Goal: Task Accomplishment & Management: Manage account settings

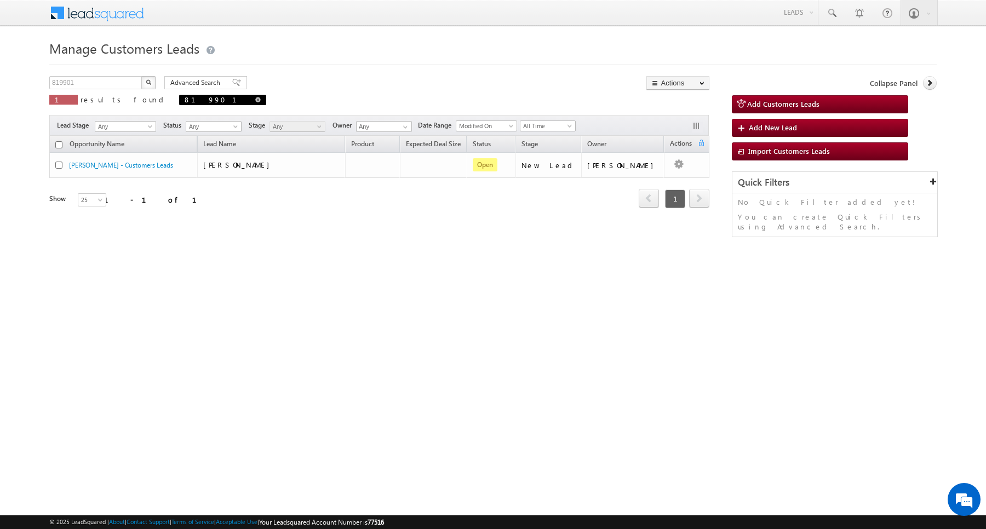
drag, startPoint x: 152, startPoint y: 97, endPoint x: 122, endPoint y: 94, distance: 29.7
click at [179, 99] on span "819901" at bounding box center [222, 100] width 87 height 10
click at [101, 84] on input "819901" at bounding box center [96, 82] width 94 height 13
click at [255, 99] on span at bounding box center [257, 99] width 5 height 5
type input "Search Customers Leads"
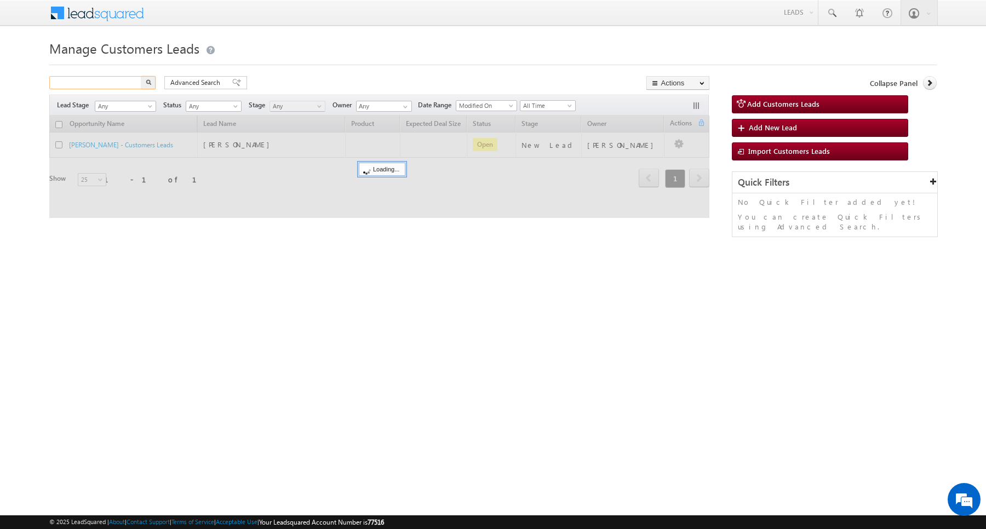
click at [118, 84] on input "text" at bounding box center [96, 82] width 94 height 13
paste input "824855"
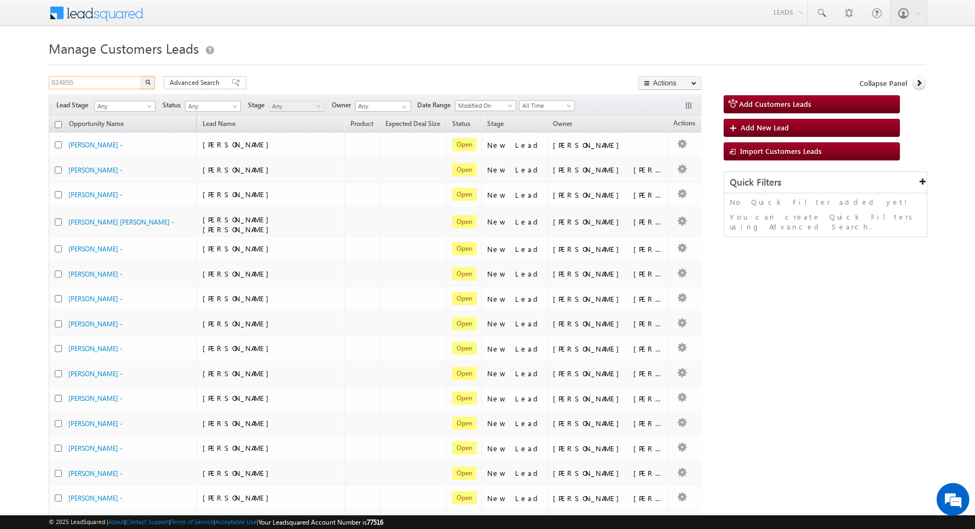
type input "824855"
click at [144, 85] on button "button" at bounding box center [148, 82] width 14 height 13
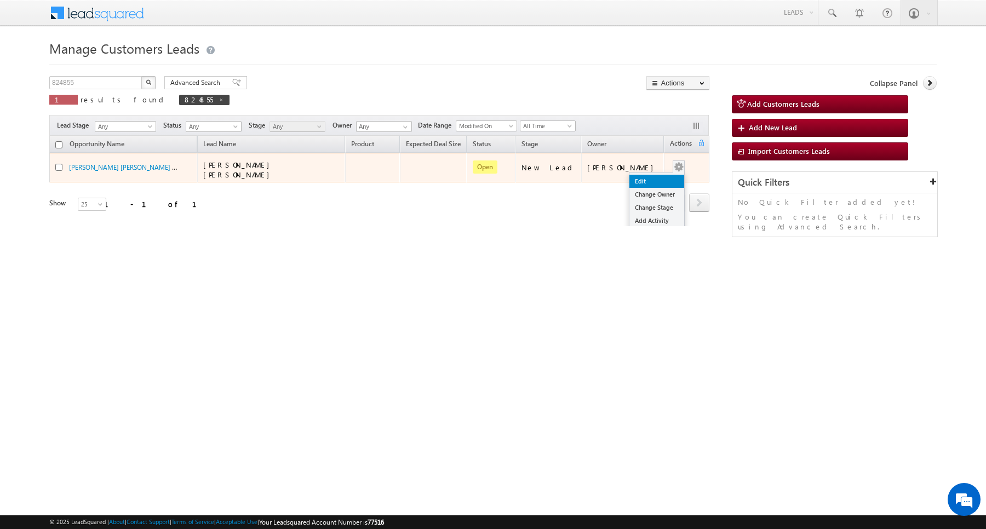
click at [645, 179] on link "Edit" at bounding box center [656, 181] width 55 height 13
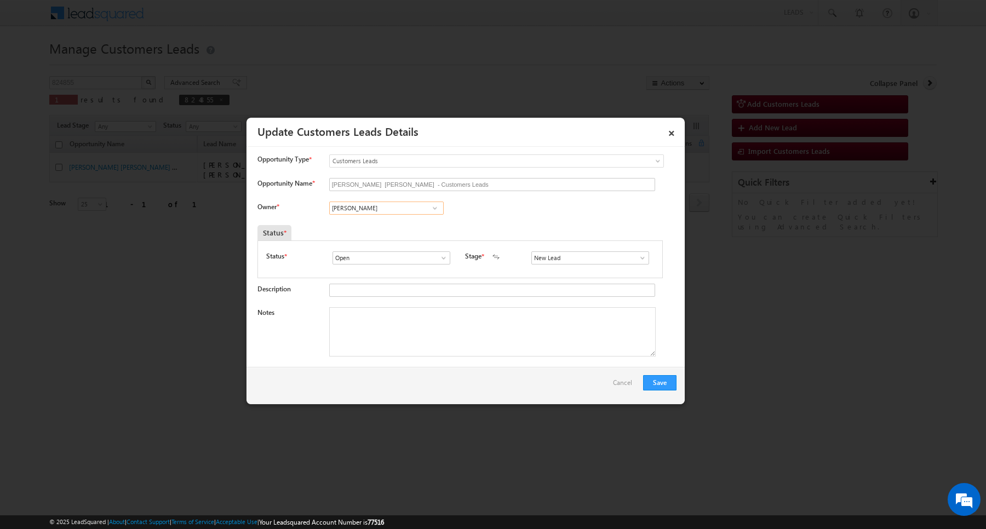
click at [405, 208] on input "[PERSON_NAME]" at bounding box center [386, 207] width 114 height 13
paste input "Priyanshu Khote"
type input "Priya"
click at [370, 206] on input at bounding box center [386, 207] width 114 height 13
click at [365, 249] on span "[PERSON_NAME][EMAIL_ADDRESS][DOMAIN_NAME]" at bounding box center [382, 249] width 99 height 8
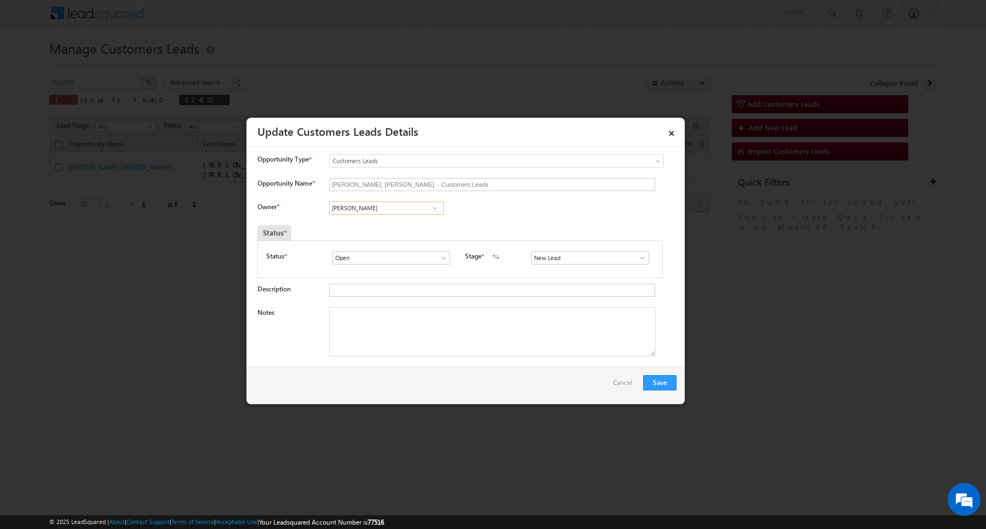
type input "[PERSON_NAME]"
click at [567, 259] on input "New Lead" at bounding box center [590, 257] width 118 height 13
click at [562, 269] on link "Sales Marked" at bounding box center [589, 270] width 117 height 13
type input "Sales Marked"
click at [388, 331] on textarea "Notes" at bounding box center [492, 331] width 326 height 49
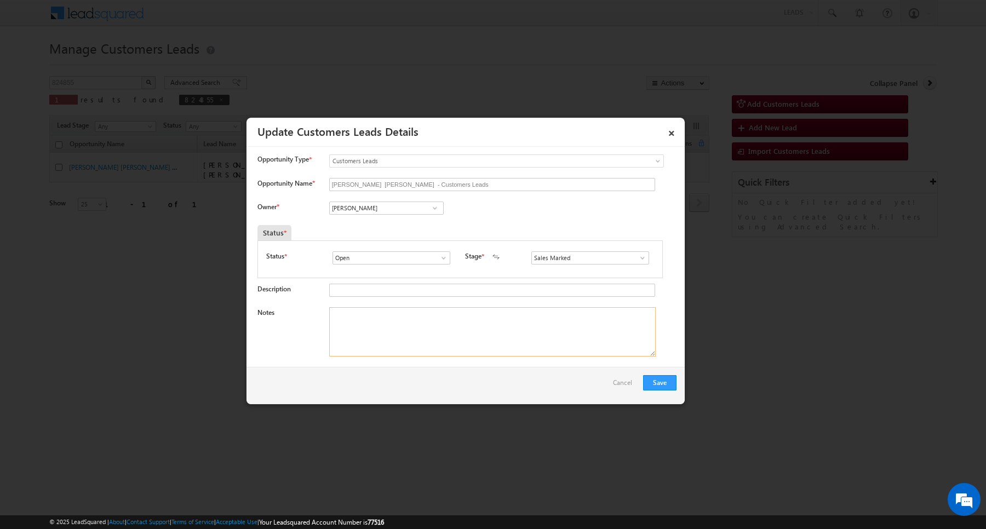
paste textarea "[PERSON_NAME] / Purchase / 25 lakh required for Purchase new home / Self-employ…"
type textarea "[PERSON_NAME] / Purchase / 25 lakh required for Purchase new home / Self-employ…"
click at [669, 381] on button "Save" at bounding box center [659, 382] width 33 height 15
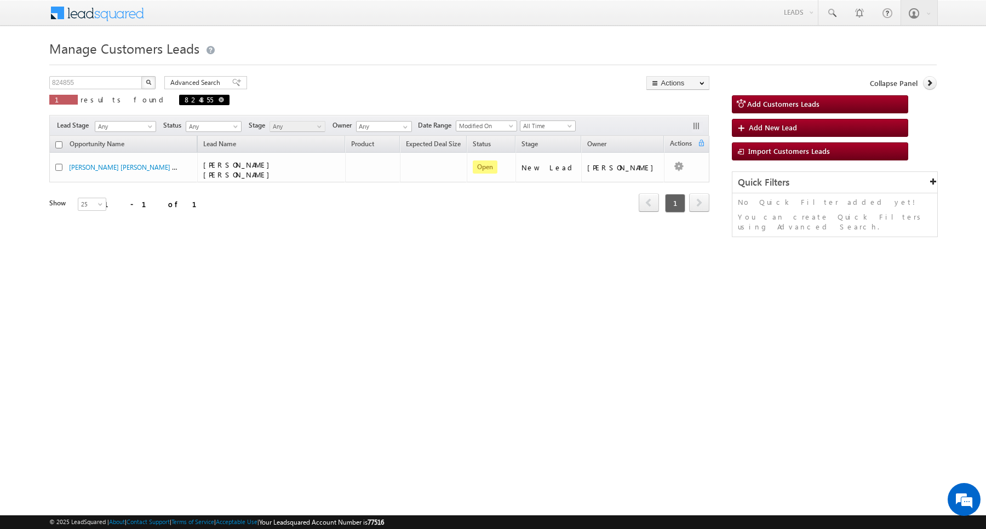
click at [218, 101] on span at bounding box center [220, 99] width 5 height 5
type input "Search Customers Leads"
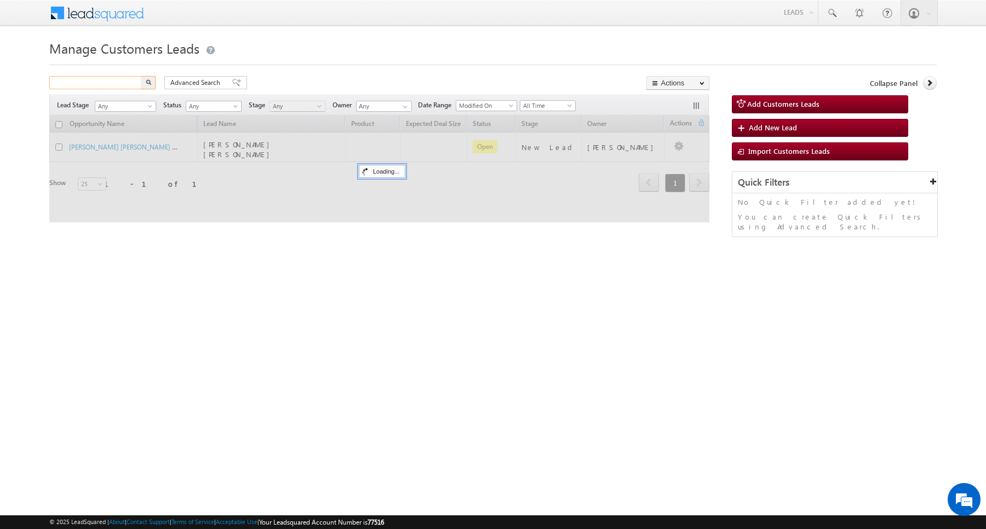
click at [105, 79] on input "text" at bounding box center [96, 82] width 94 height 13
paste input "788774"
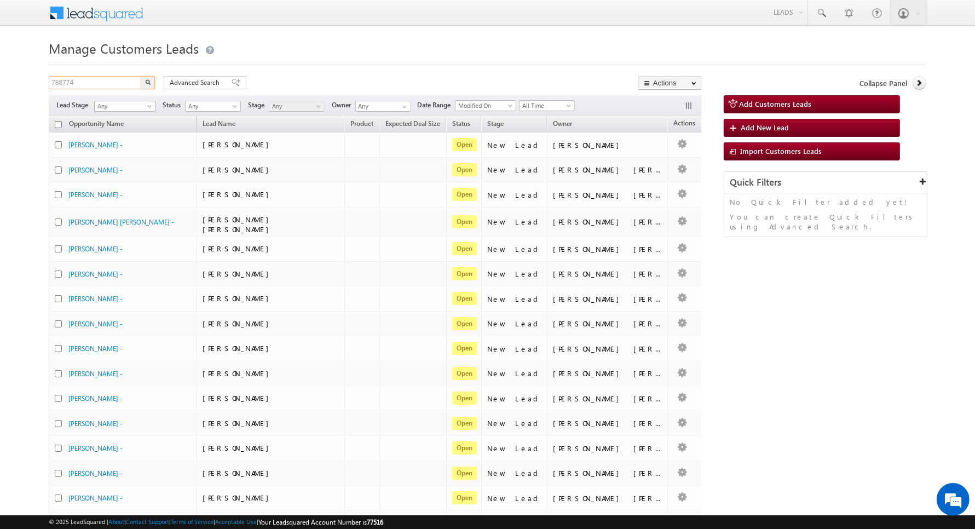
type input "788774"
click at [141, 76] on button "button" at bounding box center [148, 82] width 14 height 13
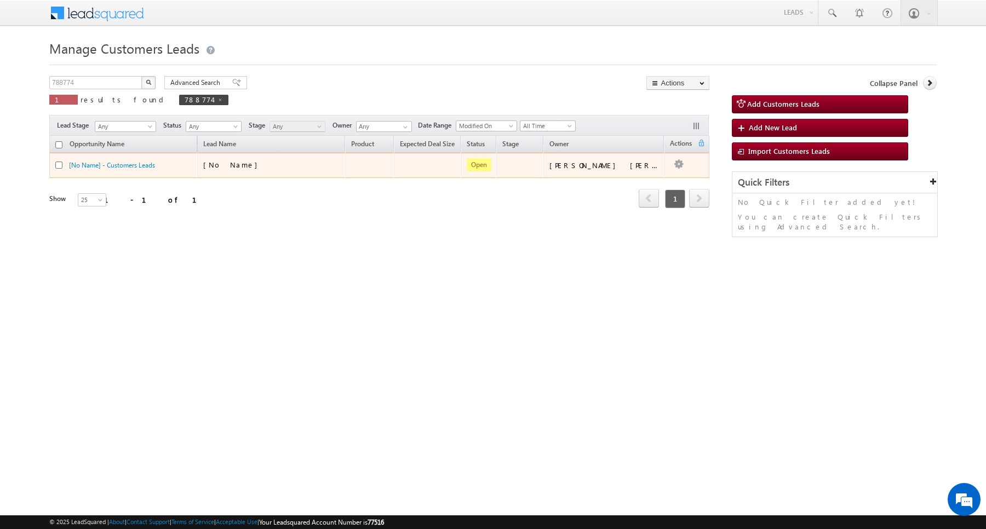
click at [680, 166] on td "Edit Change Owner Change Stage Add Activity Add Task Delete" at bounding box center [686, 165] width 45 height 25
click at [644, 176] on link "Edit" at bounding box center [656, 178] width 55 height 13
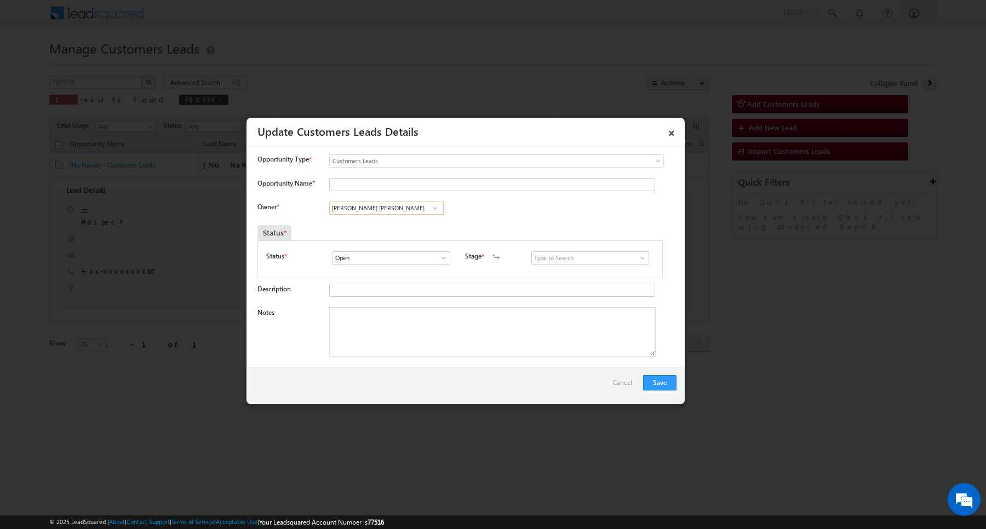
click at [411, 207] on input "Javed Qamar Alimuddin Ansari" at bounding box center [386, 207] width 114 height 13
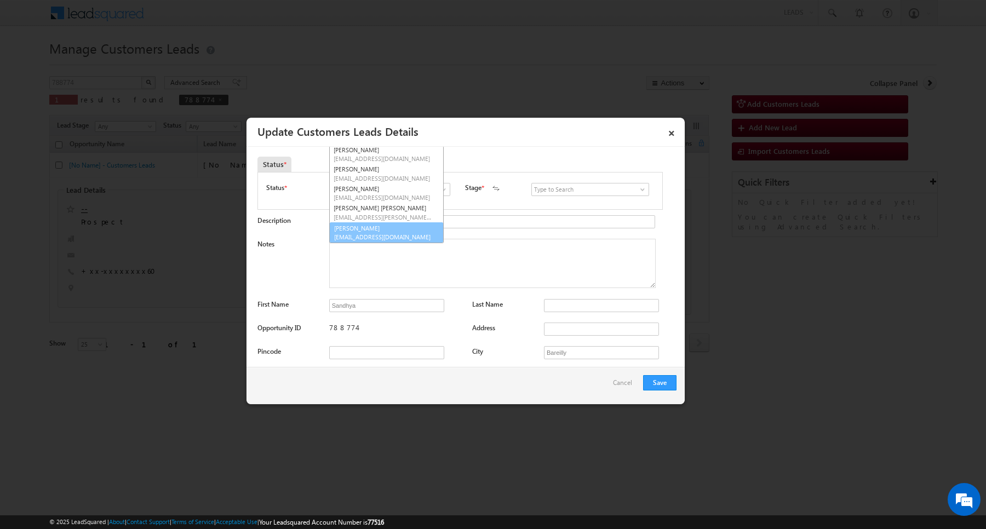
scroll to position [80, 0]
click at [391, 232] on link "Abhishek Yadav abhishek.yadav1@sgrlimited.in" at bounding box center [386, 232] width 114 height 21
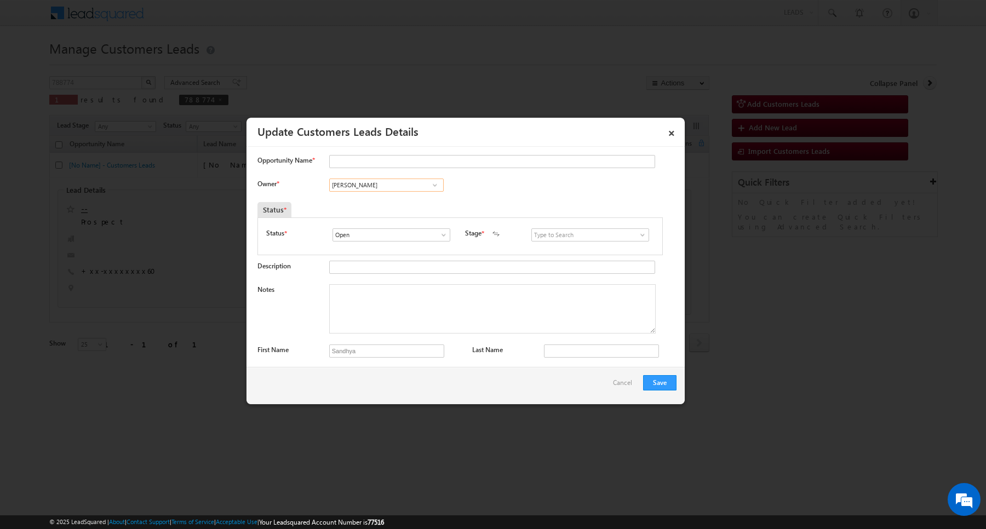
scroll to position [0, 0]
type input "Abhishek Yadav"
click at [534, 255] on input at bounding box center [590, 257] width 118 height 13
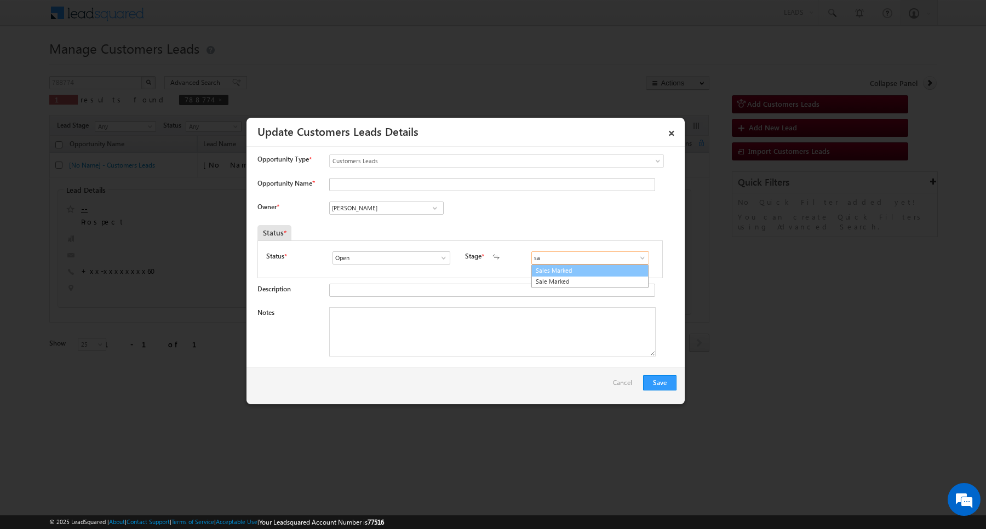
click at [534, 274] on link "Sales Marked" at bounding box center [589, 270] width 117 height 13
type input "Sales Marked"
click at [404, 184] on input "Opportunity Name *" at bounding box center [492, 184] width 326 height 13
click at [455, 343] on textarea "Notes" at bounding box center [492, 331] width 326 height 49
click at [333, 189] on input "sandhya" at bounding box center [492, 184] width 326 height 13
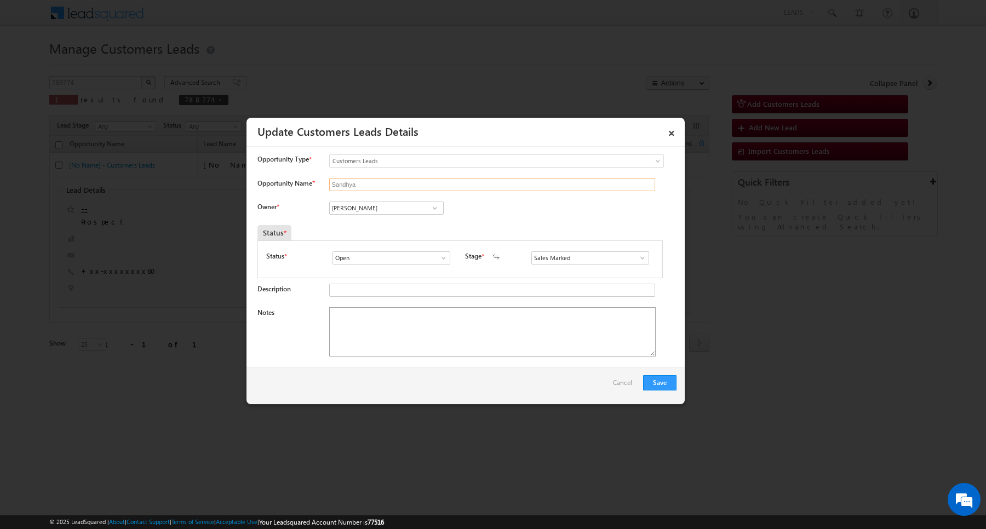
type input "Sandhya"
click at [442, 327] on textarea "Notes" at bounding box center [492, 331] width 326 height 49
paste textarea "Customer required 5 lakh she is interested for top-loan"
type textarea "Customer required 5 lakh she is interested for top-loan"
click at [664, 377] on button "Save" at bounding box center [659, 382] width 33 height 15
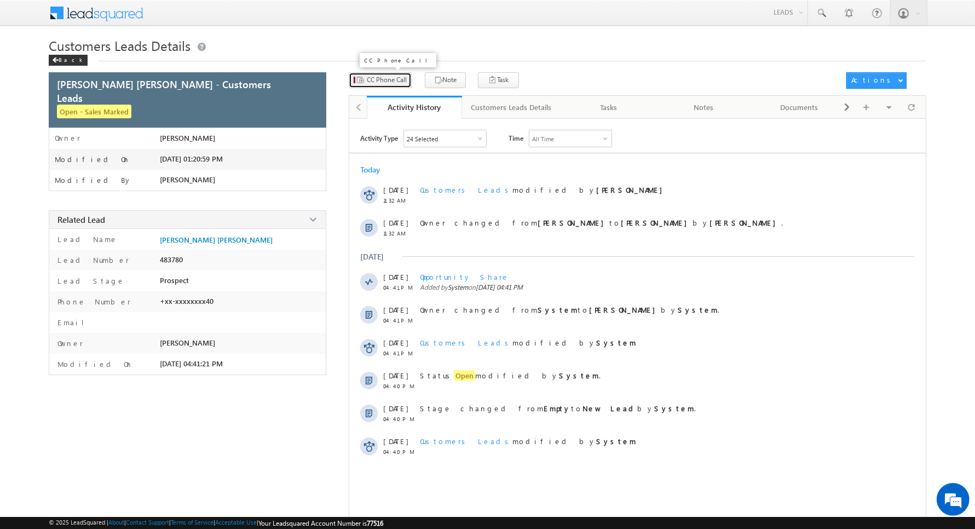
click at [379, 77] on span "CC Phone Call" at bounding box center [387, 80] width 40 height 10
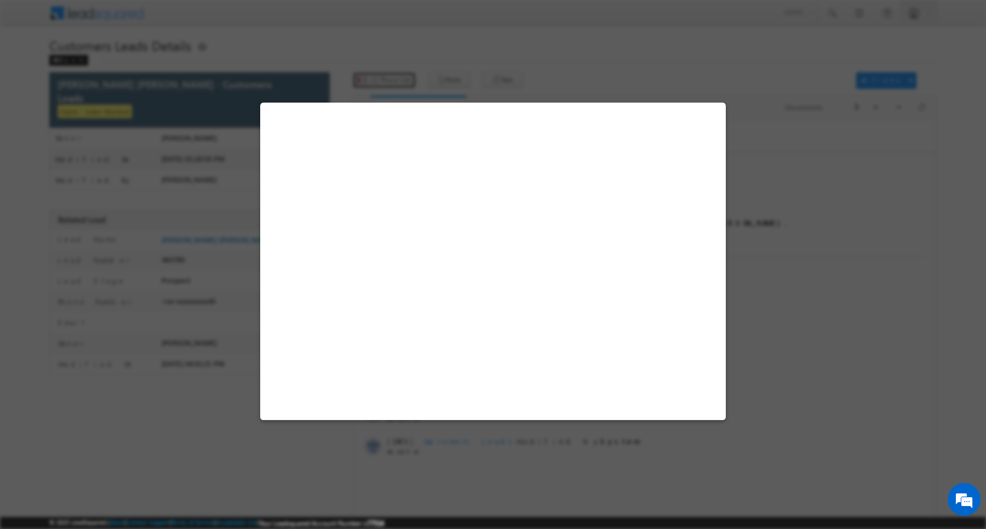
select select "[GEOGRAPHIC_DATA]"
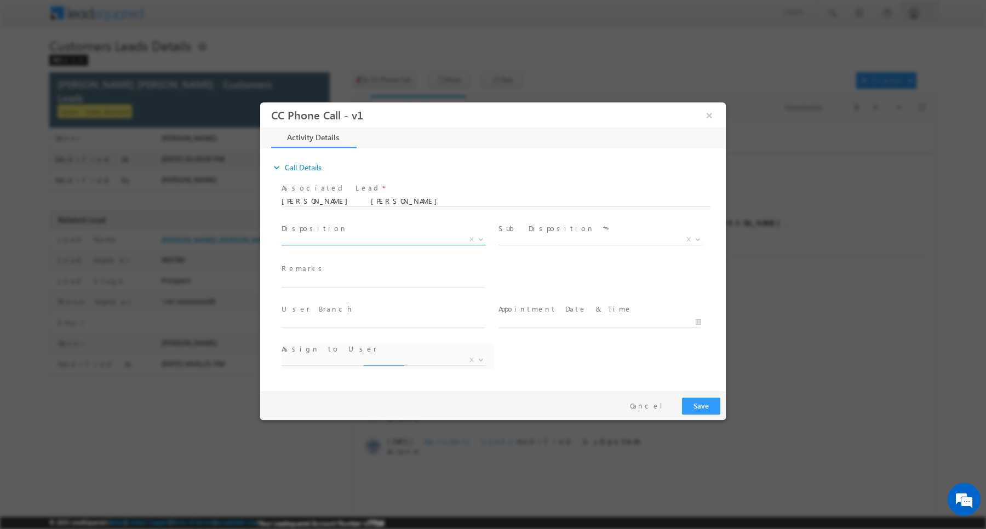
click at [398, 234] on span "X" at bounding box center [383, 239] width 204 height 11
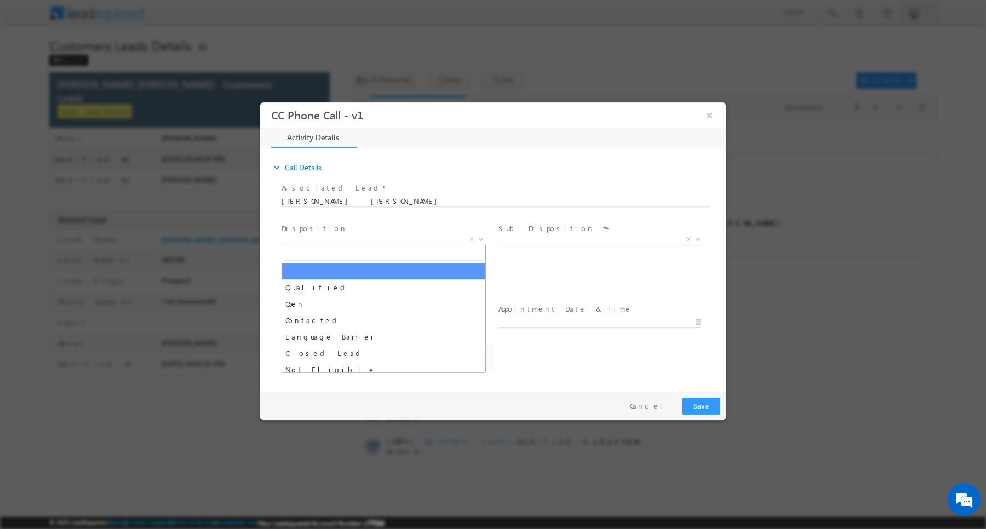
select select "[PERSON_NAME][EMAIL_ADDRESS][DOMAIN_NAME]"
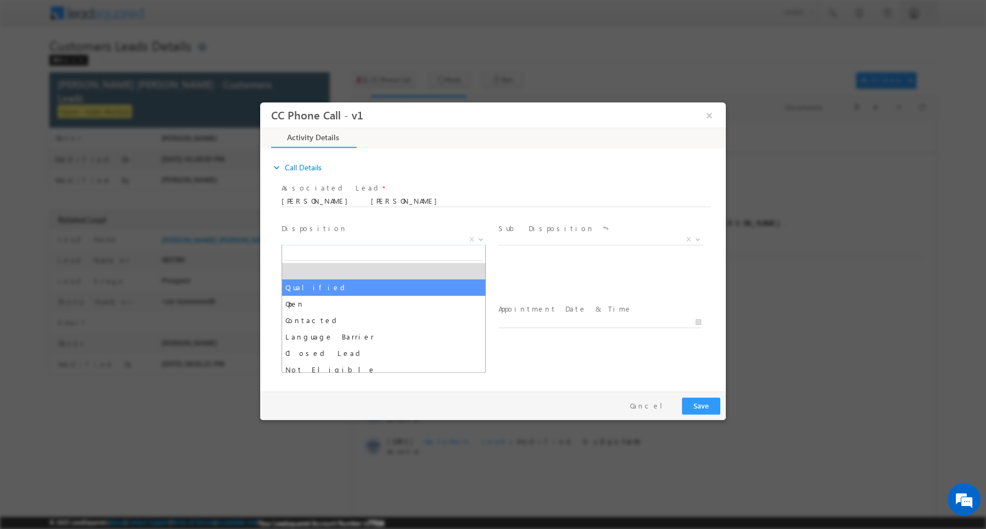
drag, startPoint x: 378, startPoint y: 278, endPoint x: 378, endPoint y: 285, distance: 7.7
select select "Qualified"
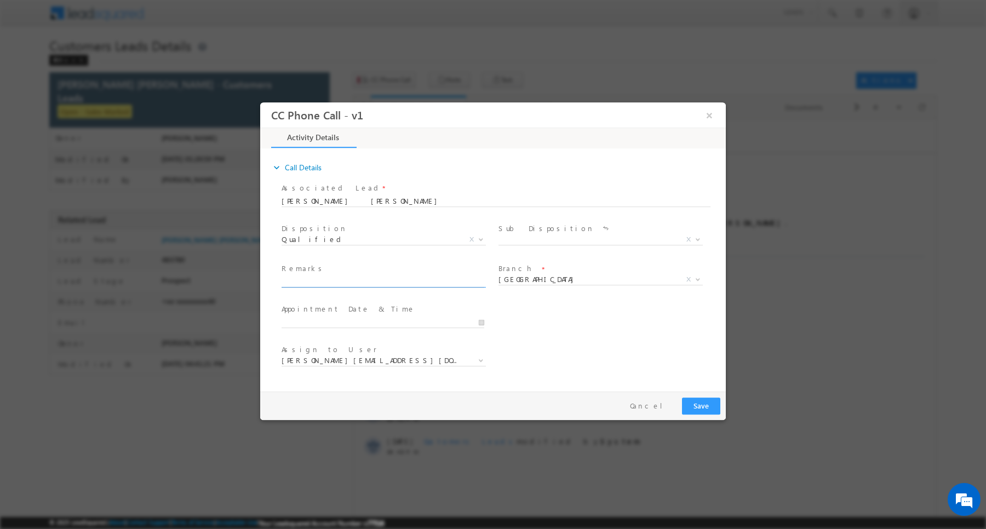
click at [378, 285] on input "text" at bounding box center [382, 281] width 203 height 11
click at [578, 237] on span "X" at bounding box center [600, 239] width 204 height 11
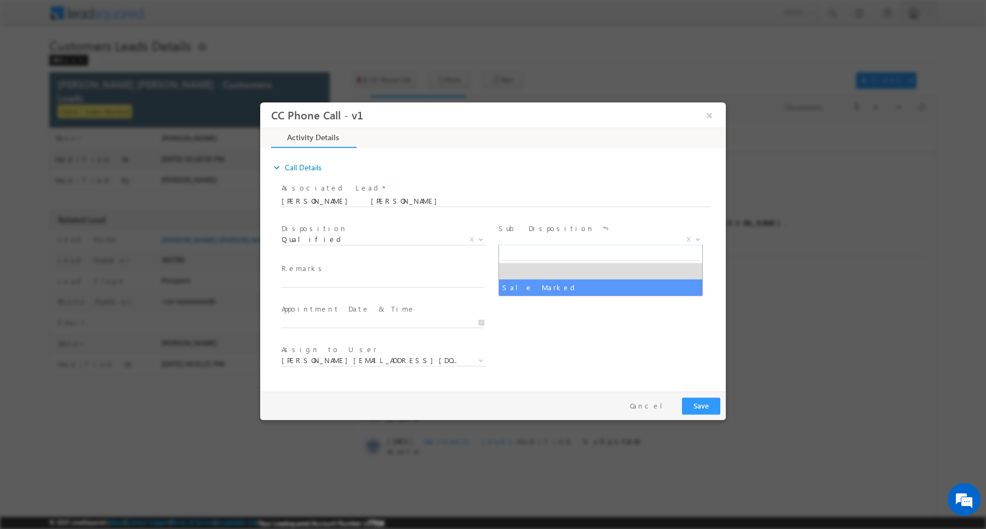
select select "Sale Marked"
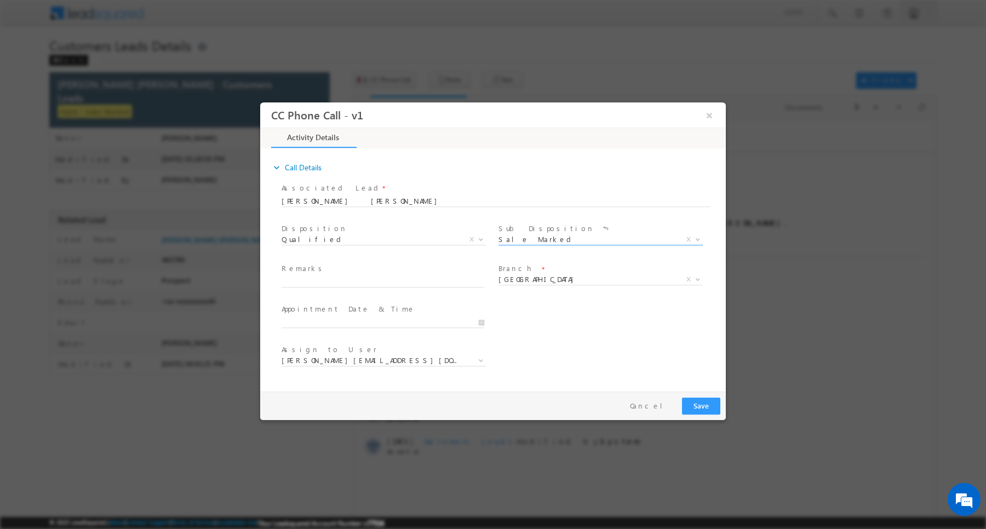
drag, startPoint x: 417, startPoint y: 291, endPoint x: 418, endPoint y: 281, distance: 9.9
click at [417, 289] on span at bounding box center [382, 293] width 202 height 12
paste input "[PERSON_NAME] / Purchase / 25 lakh required for Purchase new home / Self-employ…"
click at [419, 280] on input "[PERSON_NAME] / Purchase / 25 lakh required for Purchase new home / Self-employ…" at bounding box center [382, 281] width 203 height 11
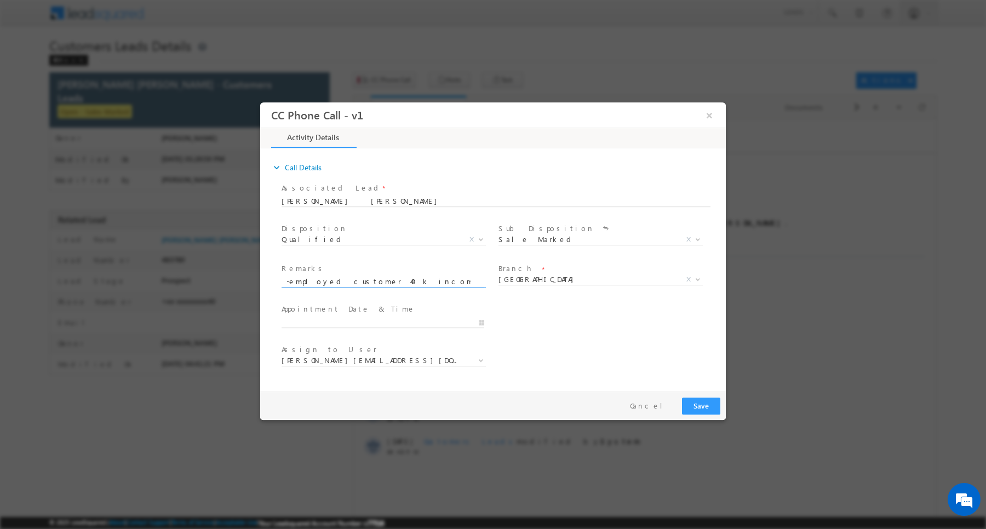
type input "[PERSON_NAME] / Purchase / 25 lakh required for Purchase new home / Self-employ…"
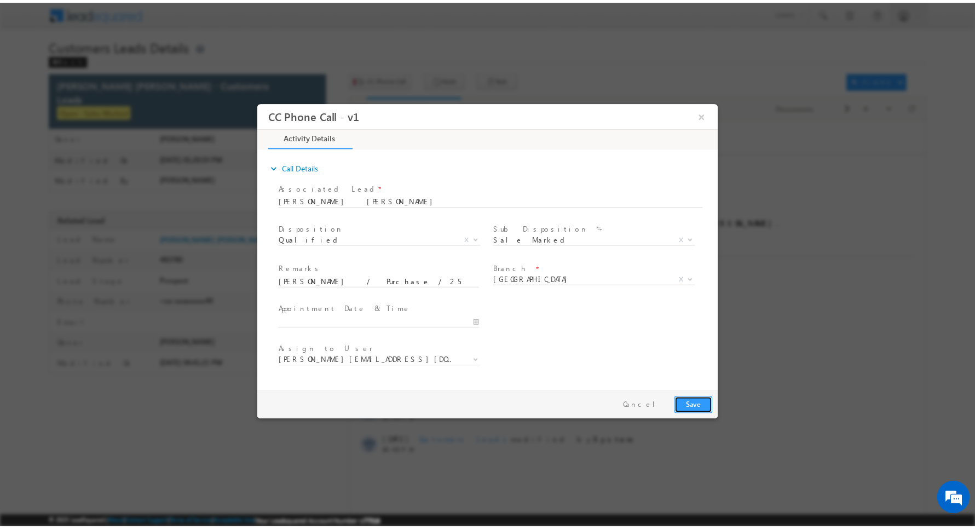
scroll to position [0, 0]
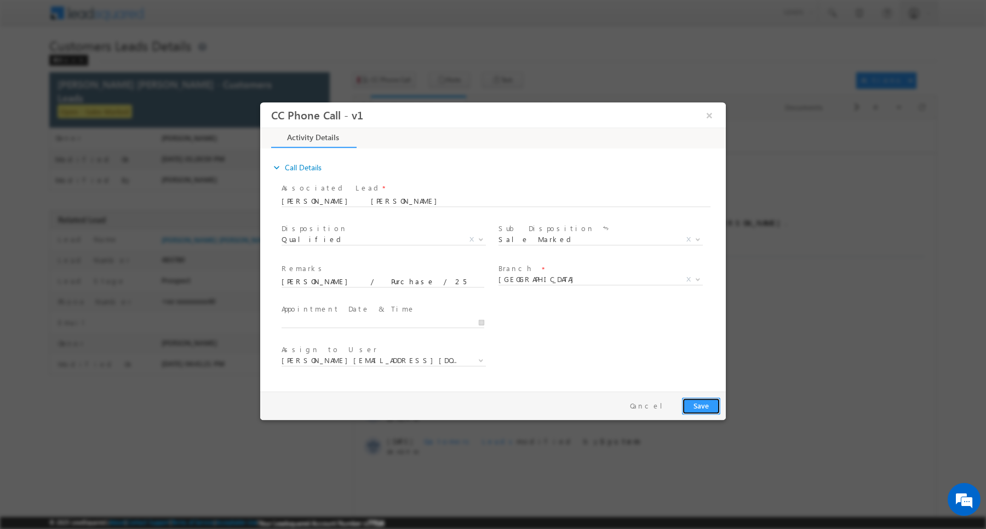
click at [694, 401] on button "Save" at bounding box center [701, 405] width 38 height 17
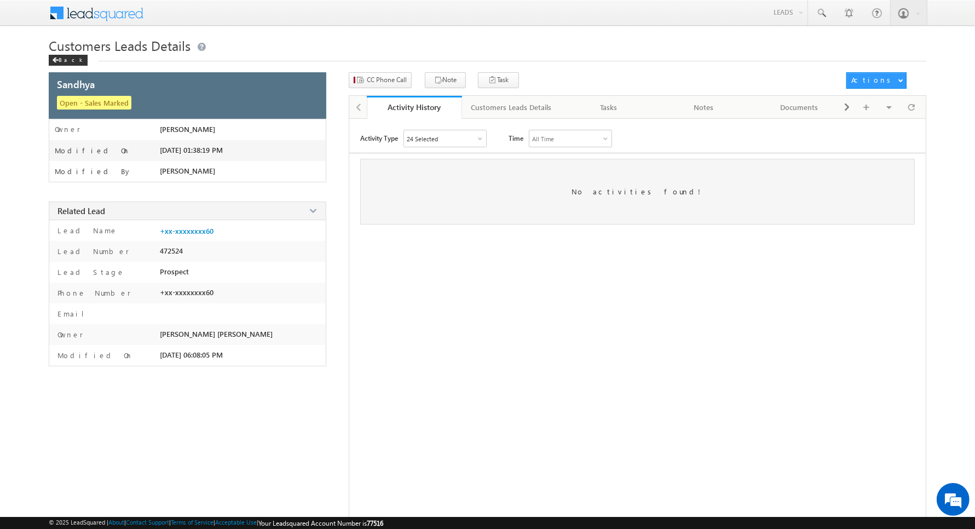
click at [373, 89] on div "CC Phone Call Note Task Actions Automation Report" at bounding box center [638, 83] width 578 height 23
click at [373, 80] on span "CC Phone Call" at bounding box center [387, 80] width 40 height 10
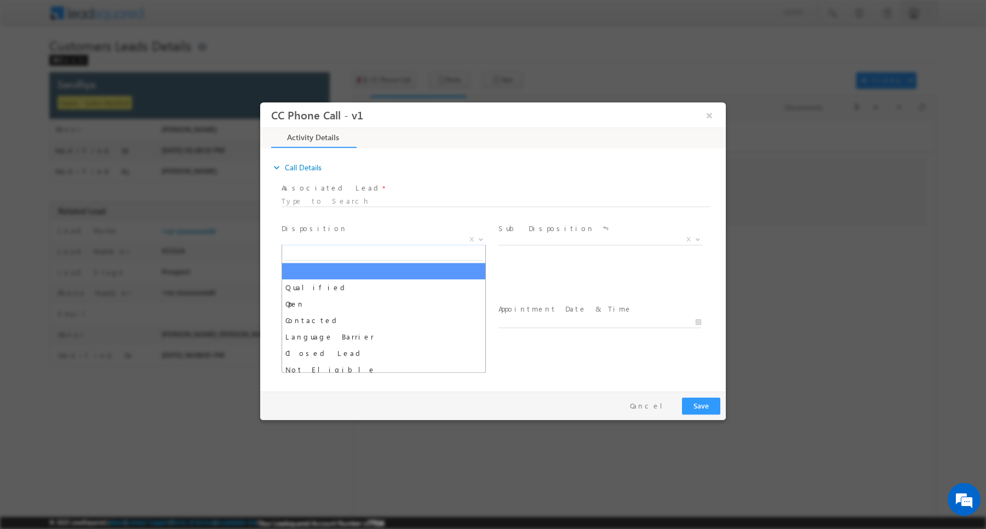
click at [371, 237] on span "X" at bounding box center [383, 239] width 204 height 11
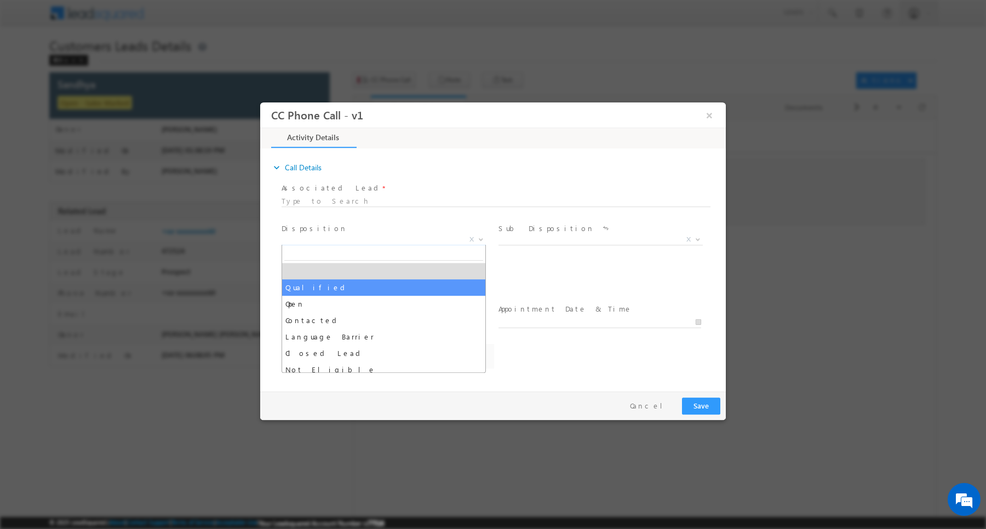
select select "Qualified"
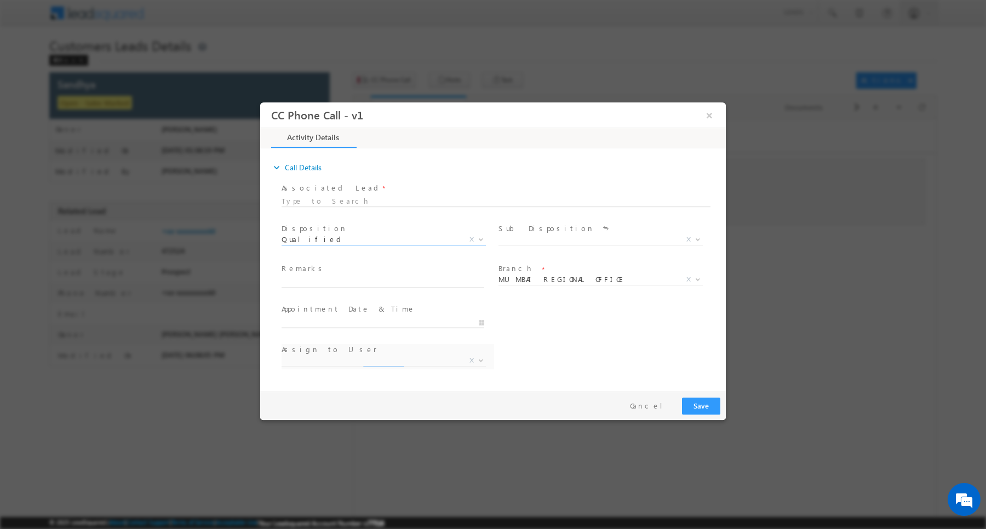
select select "Rose.Shyse+sgrl@leadsquared.com"
click at [553, 244] on span "Sale Marked X" at bounding box center [604, 241] width 212 height 13
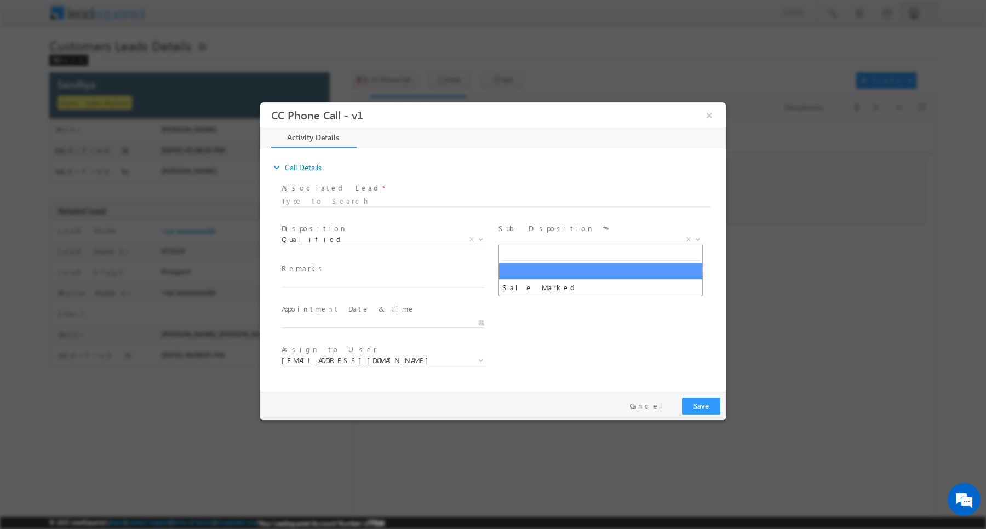
click at [545, 242] on span "X" at bounding box center [600, 239] width 204 height 11
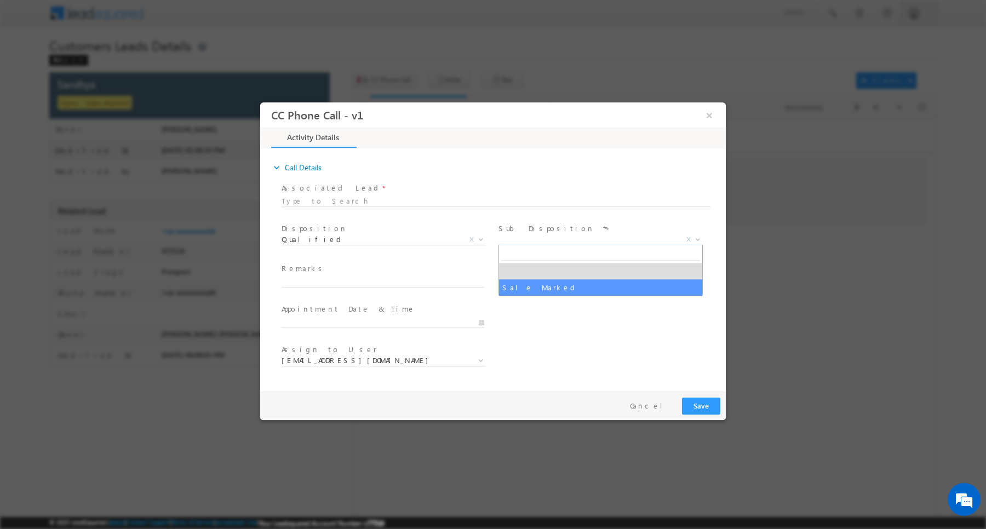
select select "Sale Marked"
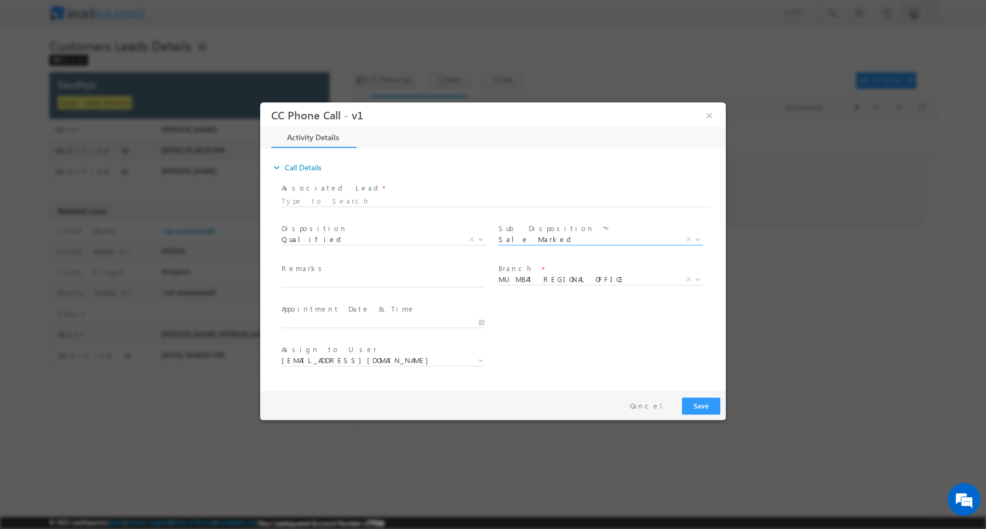
click at [543, 273] on span "Branch *" at bounding box center [599, 269] width 202 height 12
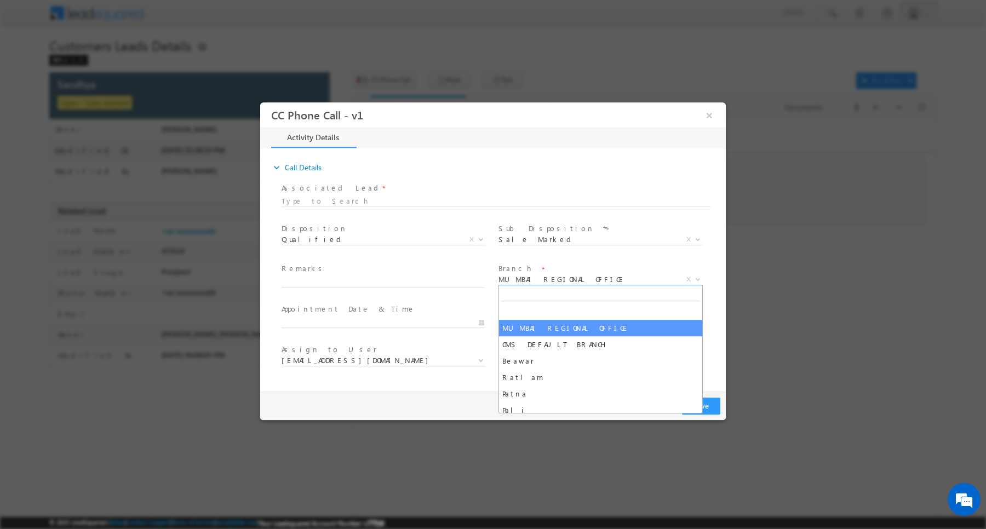
click at [545, 280] on span "MUMBAI REGIONAL OFFICE" at bounding box center [587, 279] width 178 height 10
type input "bar"
select select "Bareilly"
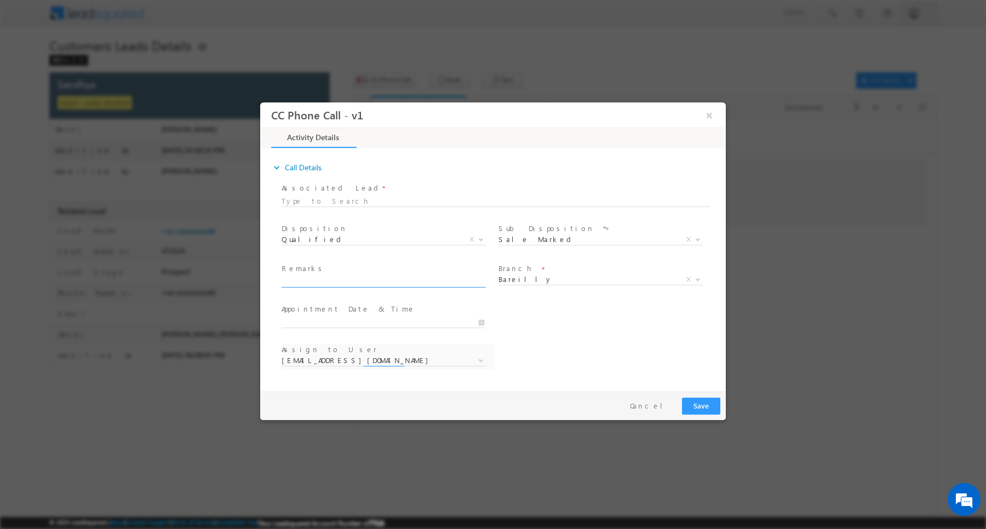
click at [362, 286] on span at bounding box center [387, 282] width 212 height 12
select select "abhishek.sharma3@sgrlimited.in"
paste input "Customer required 5 lakh she is interested for top-loan"
type input "Customer required 5 lakh she is interested for top-loan"
click at [714, 404] on button "Save" at bounding box center [701, 405] width 38 height 17
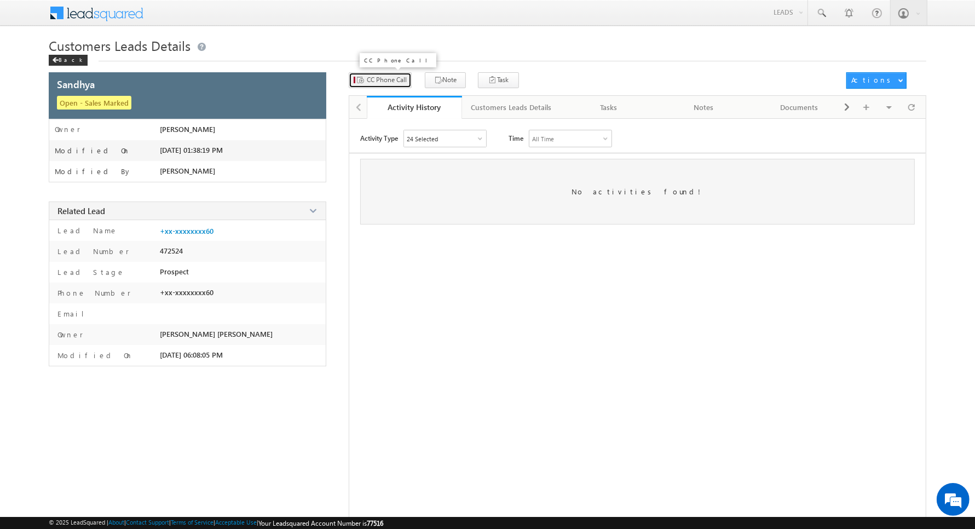
click at [397, 85] on span "CC Phone Call" at bounding box center [387, 80] width 40 height 10
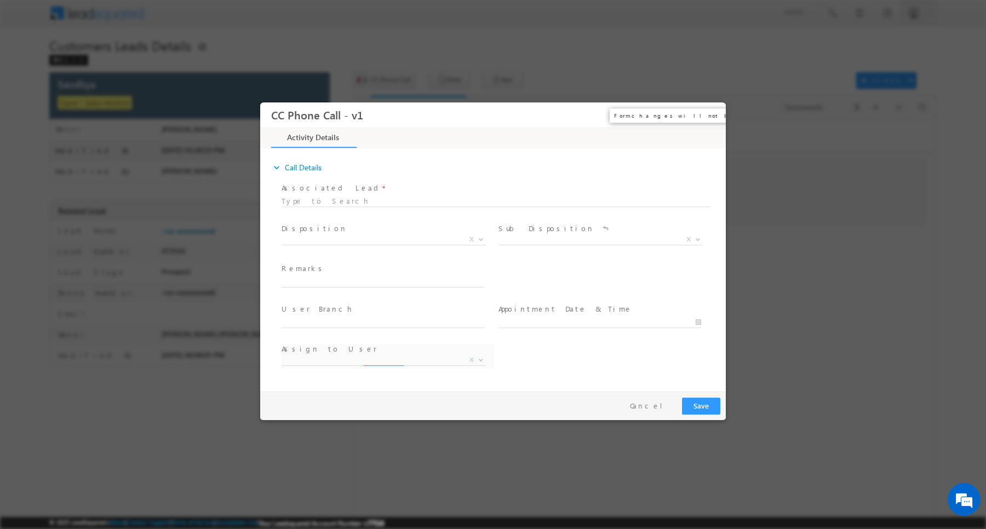
click at [707, 118] on button "×" at bounding box center [709, 115] width 19 height 20
select select "abhishek.sharma3@sgrlimited.in"
